Goal: Transaction & Acquisition: Download file/media

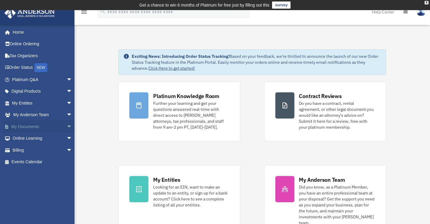
click at [28, 124] on link "My Documents arrow_drop_down" at bounding box center [42, 127] width 77 height 12
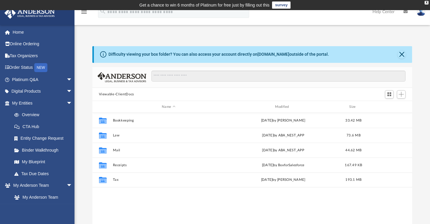
scroll to position [129, 313]
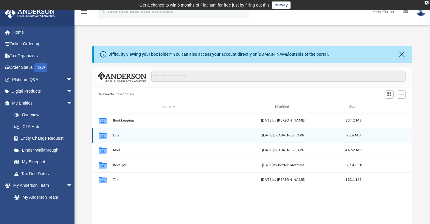
click at [115, 135] on button "Law" at bounding box center [169, 136] width 112 height 4
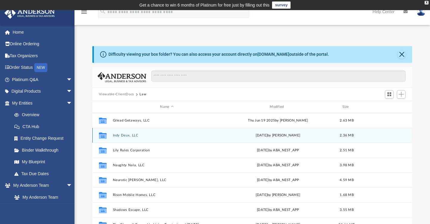
scroll to position [0, 0]
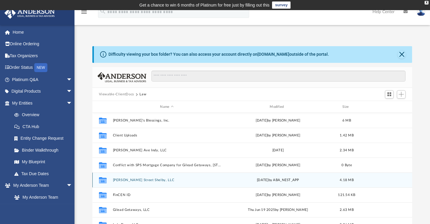
click at [136, 178] on button "Dodd Street Shelby, LLC" at bounding box center [167, 180] width 109 height 4
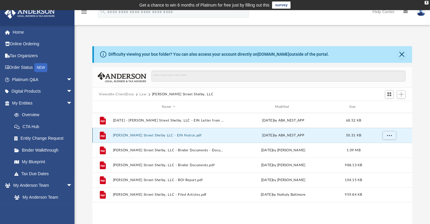
click at [172, 134] on button "[PERSON_NAME] Street Shelby LLC - EIN Notice.pdf" at bounding box center [169, 136] width 112 height 4
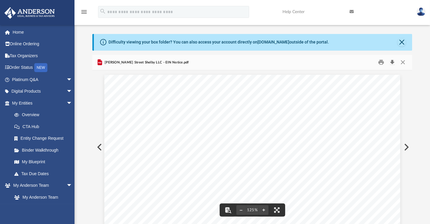
click at [392, 63] on button "Download" at bounding box center [392, 62] width 11 height 9
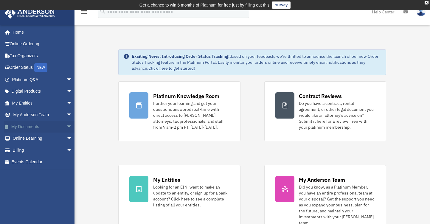
click at [33, 122] on link "My Documents arrow_drop_down" at bounding box center [42, 127] width 77 height 12
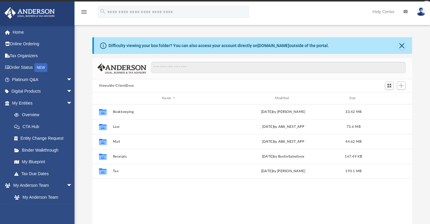
scroll to position [129, 313]
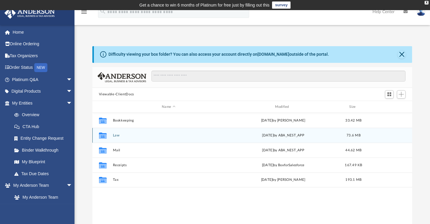
click at [111, 134] on div "Collaborated Folder Law Fri Sep 5 2025 by ABA_NEST_APP 73.6 MB" at bounding box center [252, 135] width 320 height 15
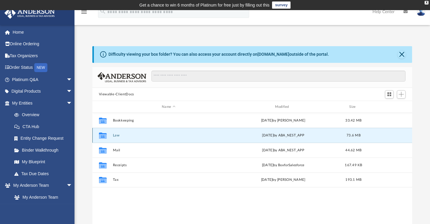
click at [114, 136] on button "Law" at bounding box center [169, 136] width 112 height 4
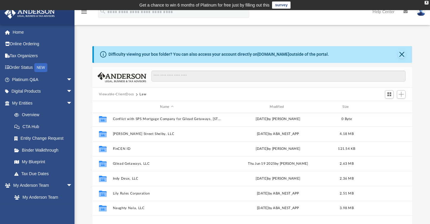
scroll to position [0, 0]
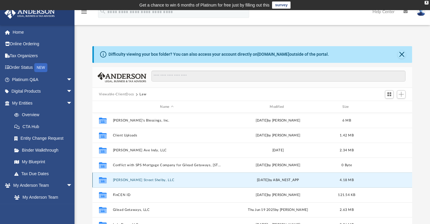
click at [144, 180] on button "[PERSON_NAME] Street Shelby, LLC" at bounding box center [167, 180] width 109 height 4
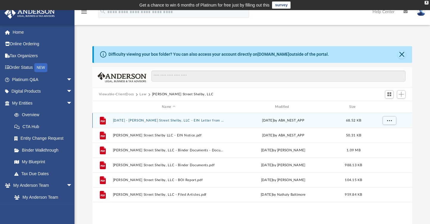
click at [204, 119] on button "[DATE] - [PERSON_NAME] Street Shelby, LLC - EIN Letter from IRS.pdf" at bounding box center [169, 121] width 112 height 4
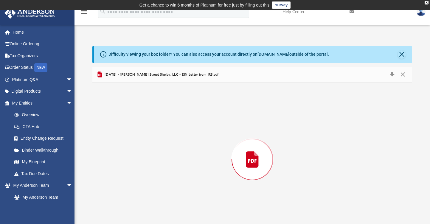
scroll to position [12, 0]
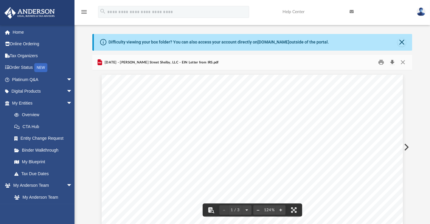
click at [392, 63] on button "Download" at bounding box center [392, 62] width 11 height 9
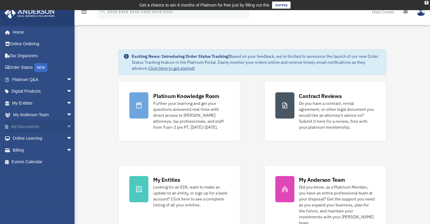
click at [25, 125] on link "My Documents arrow_drop_down" at bounding box center [42, 127] width 77 height 12
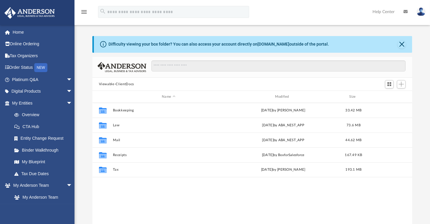
scroll to position [129, 313]
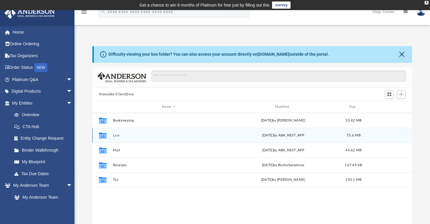
click at [117, 135] on button "Law" at bounding box center [169, 136] width 112 height 4
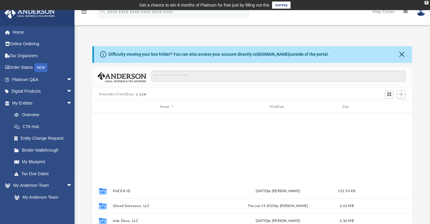
scroll to position [0, 0]
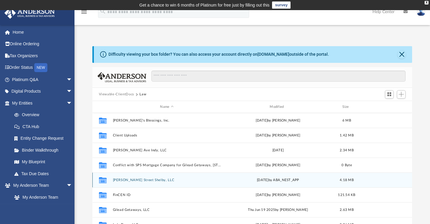
click at [132, 178] on button "Dodd Street Shelby, LLC" at bounding box center [167, 180] width 109 height 4
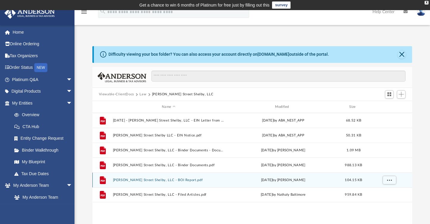
click at [168, 179] on button "Dodd Street Shelby, LLC - BOI Report.pdf" at bounding box center [169, 180] width 112 height 4
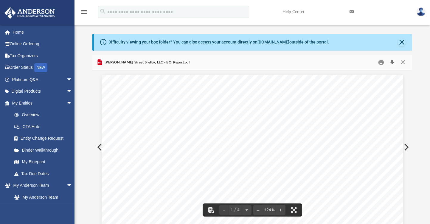
click at [392, 60] on button "Download" at bounding box center [392, 62] width 11 height 9
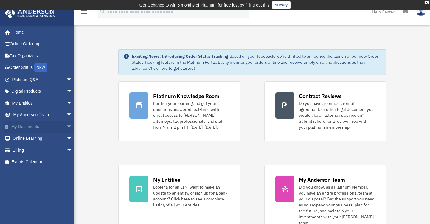
click at [24, 127] on link "My Documents arrow_drop_down" at bounding box center [42, 127] width 77 height 12
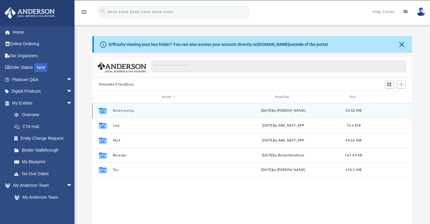
scroll to position [129, 313]
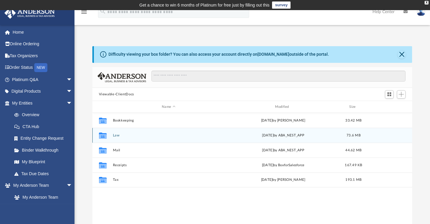
click at [114, 135] on button "Law" at bounding box center [169, 136] width 112 height 4
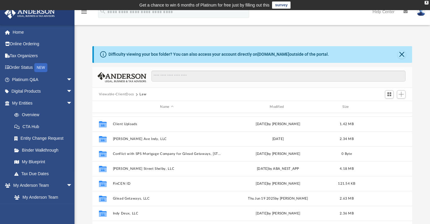
scroll to position [0, 0]
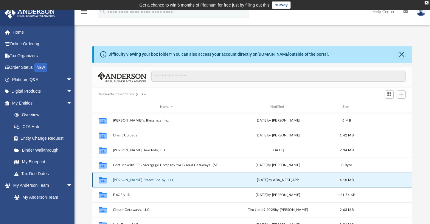
click at [132, 179] on button "[PERSON_NAME] Street Shelby, LLC" at bounding box center [167, 180] width 109 height 4
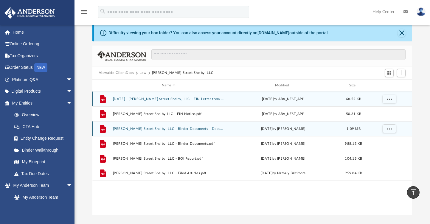
scroll to position [2, 0]
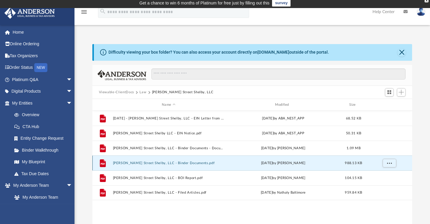
click at [178, 163] on button "[PERSON_NAME] Street Shelby, LLC - Binder Documents.pdf" at bounding box center [169, 163] width 112 height 4
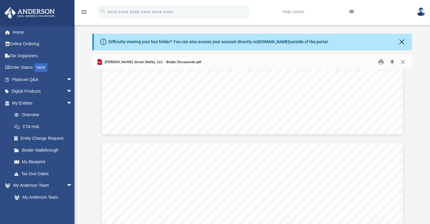
scroll to position [129, 313]
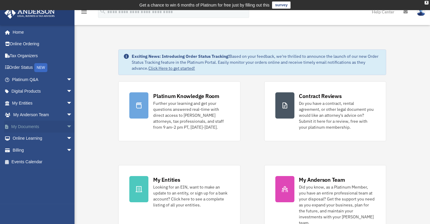
click at [39, 125] on link "My Documents arrow_drop_down" at bounding box center [42, 127] width 77 height 12
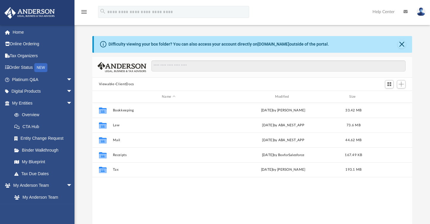
scroll to position [129, 313]
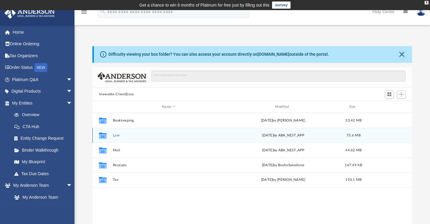
click at [119, 134] on button "Law" at bounding box center [169, 136] width 112 height 4
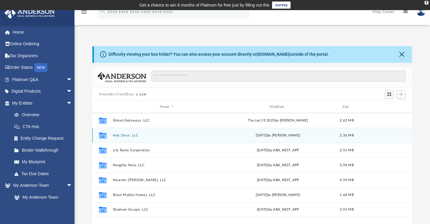
scroll to position [0, 0]
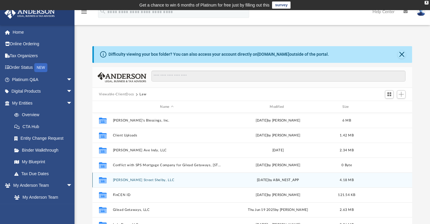
click at [143, 179] on button "Dodd Street Shelby, LLC" at bounding box center [167, 180] width 109 height 4
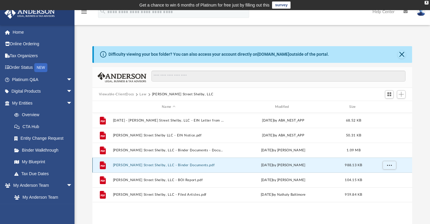
click at [175, 163] on button "Dodd Street Shelby, LLC - Binder Documents.pdf" at bounding box center [169, 165] width 112 height 4
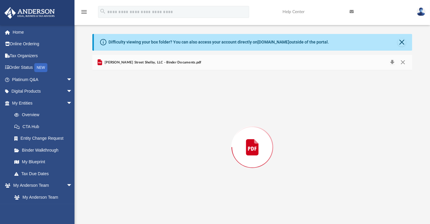
scroll to position [2395, 0]
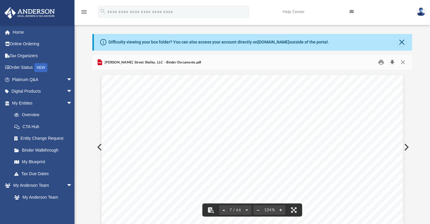
click at [392, 63] on button "Download" at bounding box center [392, 62] width 11 height 9
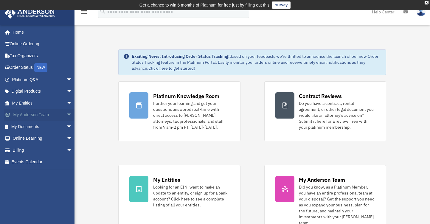
click at [33, 116] on link "My [PERSON_NAME] Team arrow_drop_down" at bounding box center [42, 115] width 77 height 12
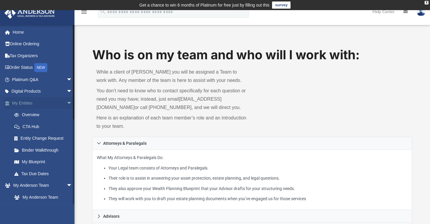
click at [28, 99] on link "My Entities arrow_drop_down" at bounding box center [42, 103] width 77 height 12
click at [40, 160] on link "My Blueprint" at bounding box center [44, 162] width 73 height 12
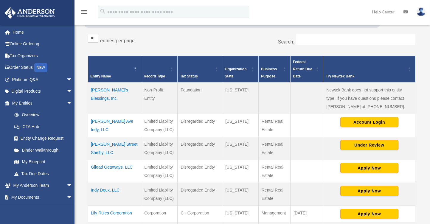
scroll to position [100, 0]
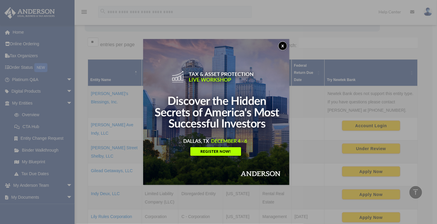
click at [285, 43] on button "x" at bounding box center [282, 45] width 9 height 9
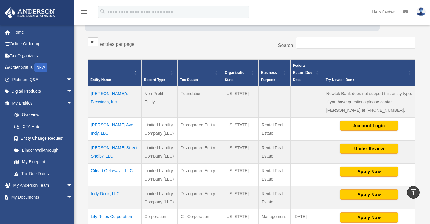
click at [111, 144] on td "Dodd Street Shelby, LLC" at bounding box center [115, 151] width 54 height 23
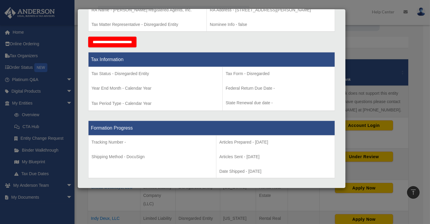
scroll to position [0, 0]
